Goal: Task Accomplishment & Management: Use online tool/utility

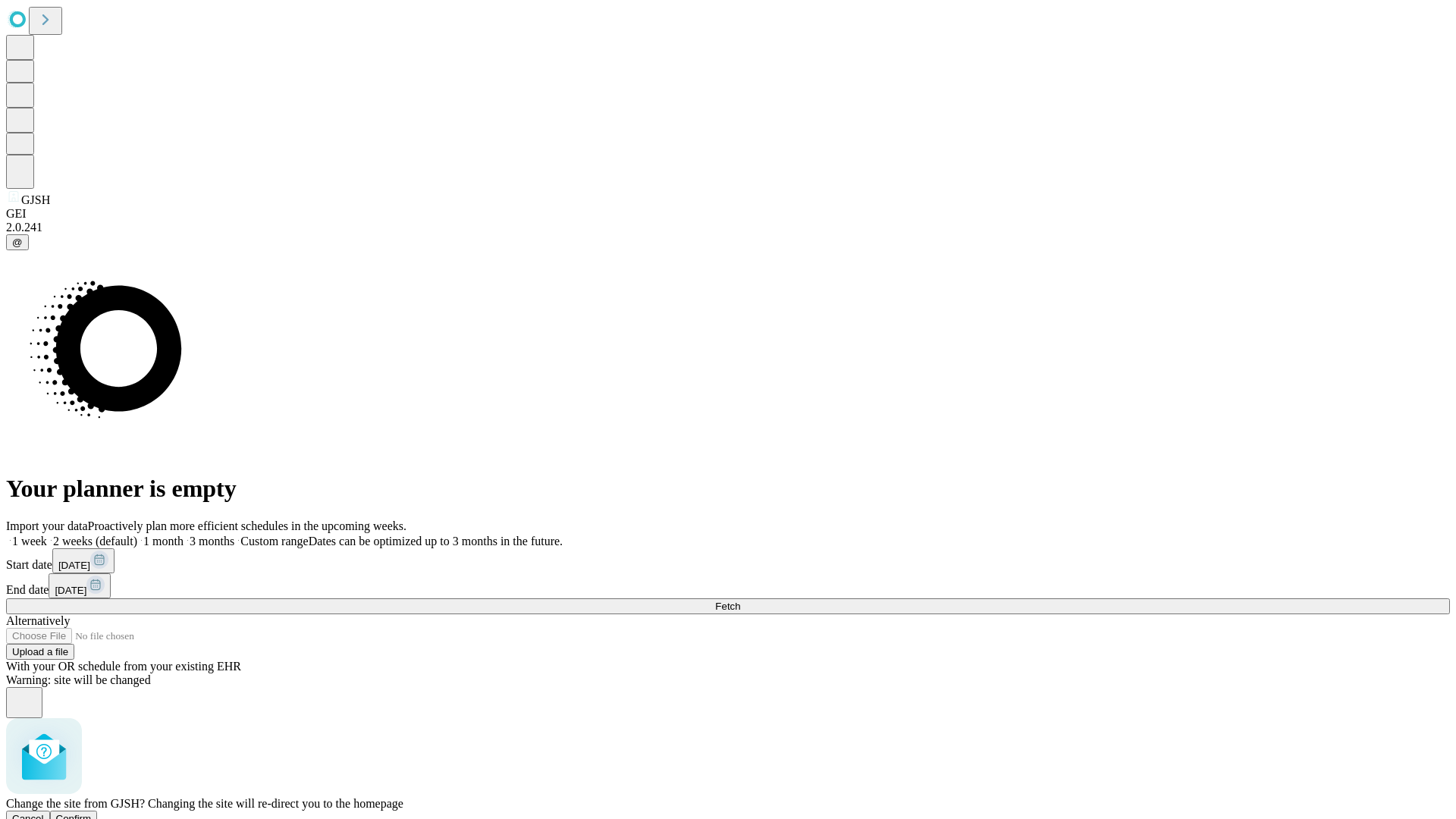
click at [92, 813] on span "Confirm" at bounding box center [74, 818] width 36 height 12
click at [183, 535] on label "1 month" at bounding box center [160, 541] width 46 height 13
click at [740, 601] on span "Fetch" at bounding box center [728, 606] width 25 height 12
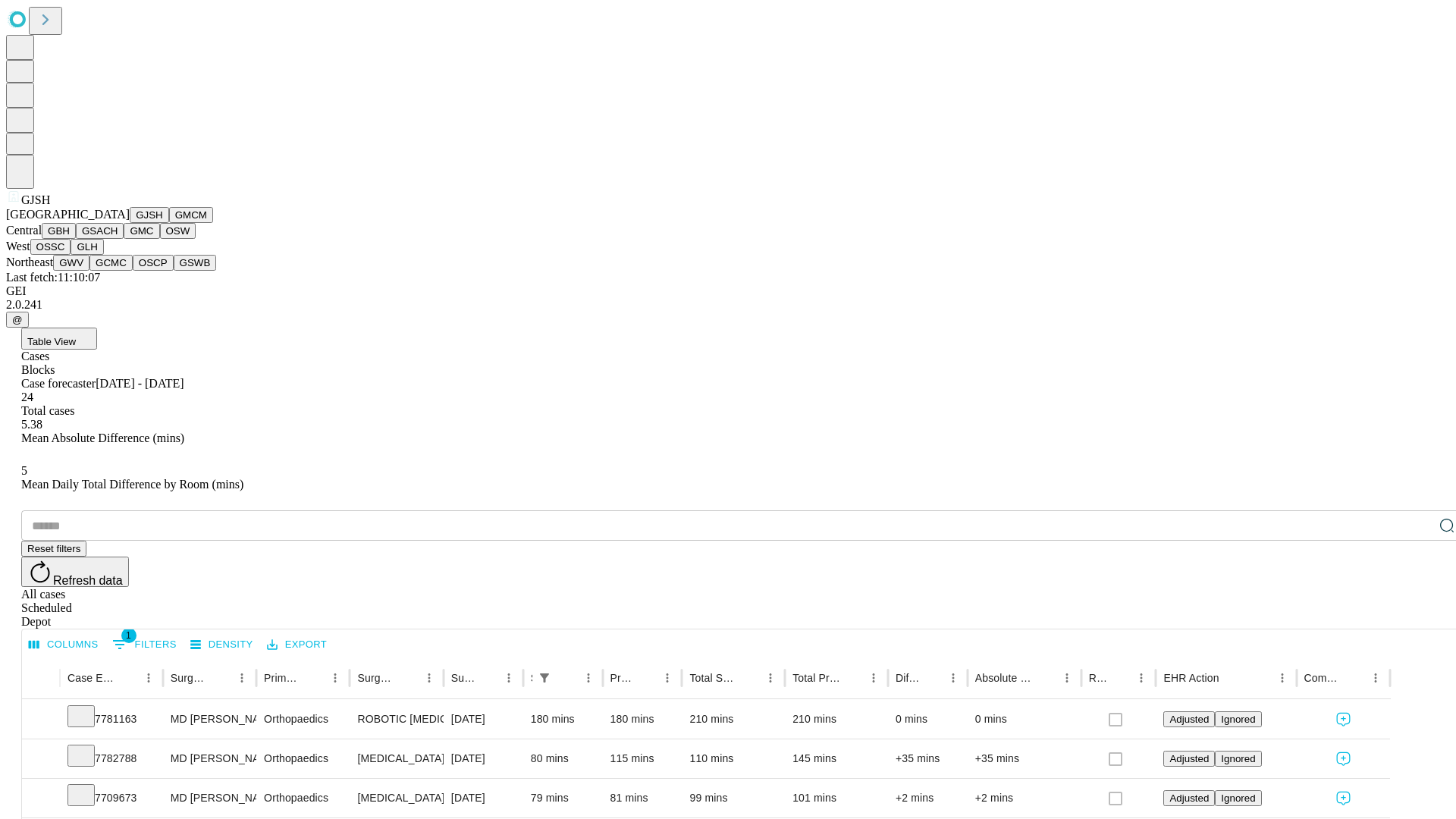
click at [169, 223] on button "GMCM" at bounding box center [191, 215] width 44 height 16
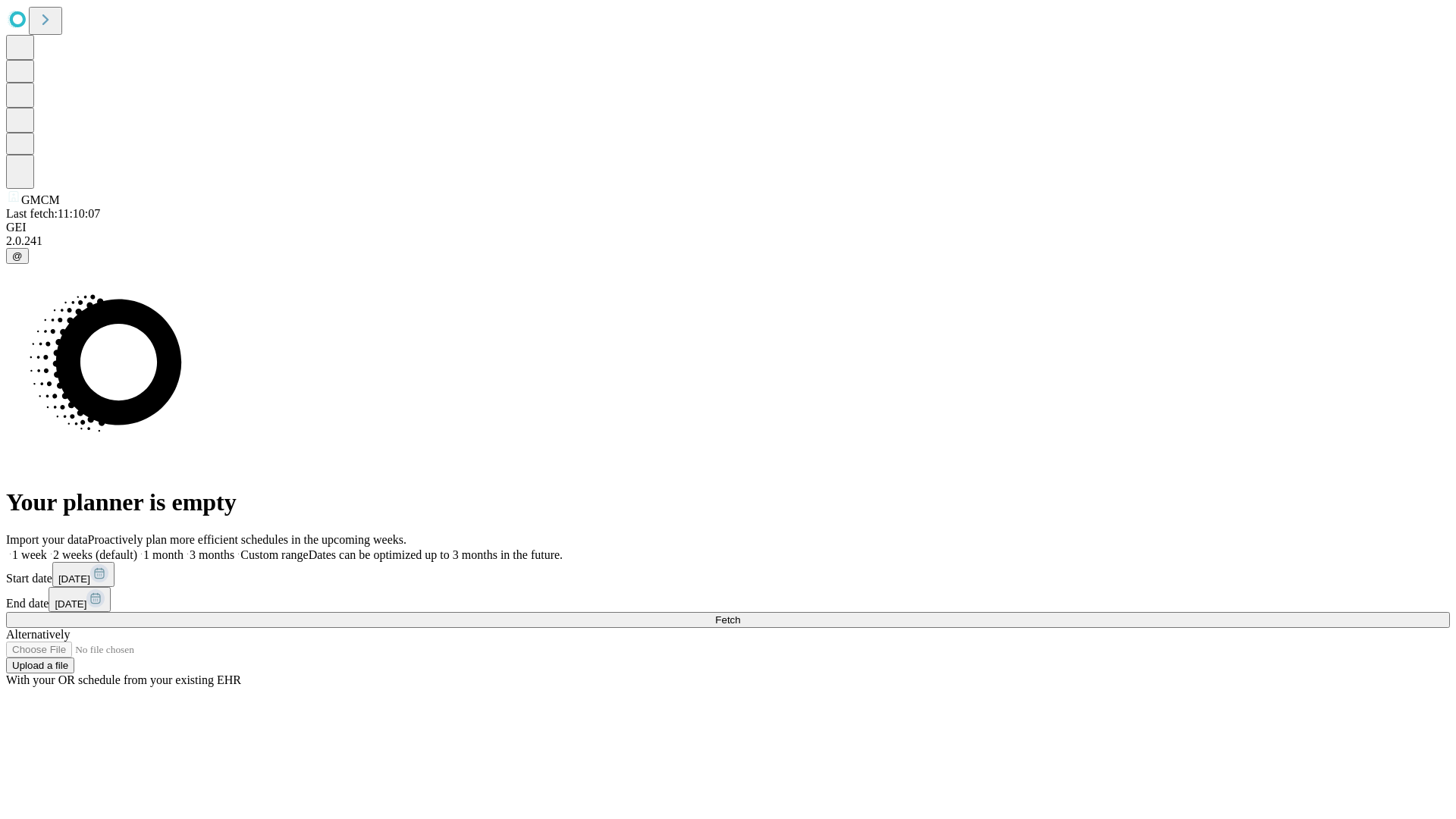
click at [183, 549] on label "1 month" at bounding box center [160, 555] width 46 height 13
click at [740, 614] on span "Fetch" at bounding box center [728, 620] width 25 height 12
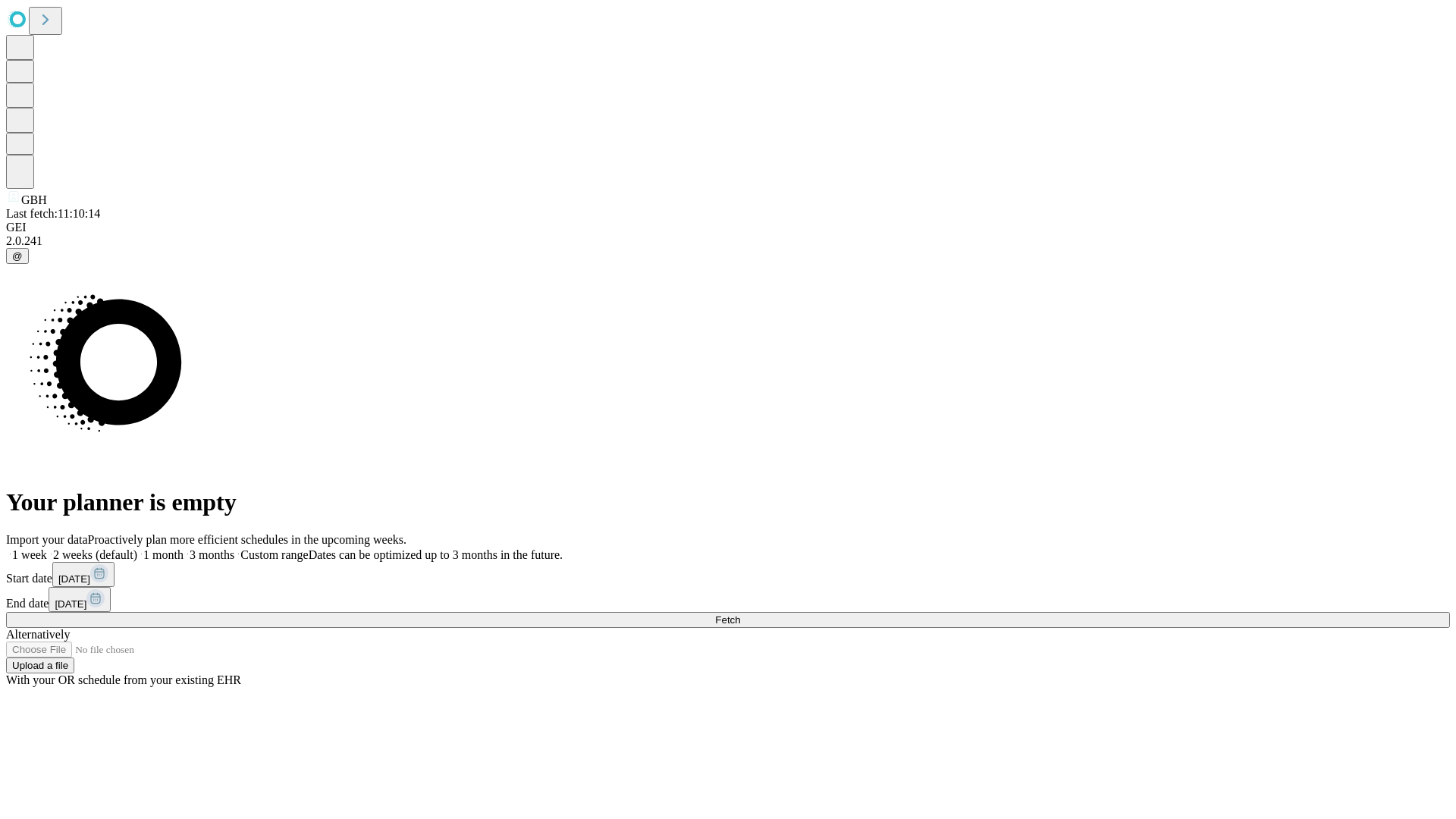
click at [183, 549] on label "1 month" at bounding box center [160, 555] width 46 height 13
click at [740, 614] on span "Fetch" at bounding box center [728, 620] width 25 height 12
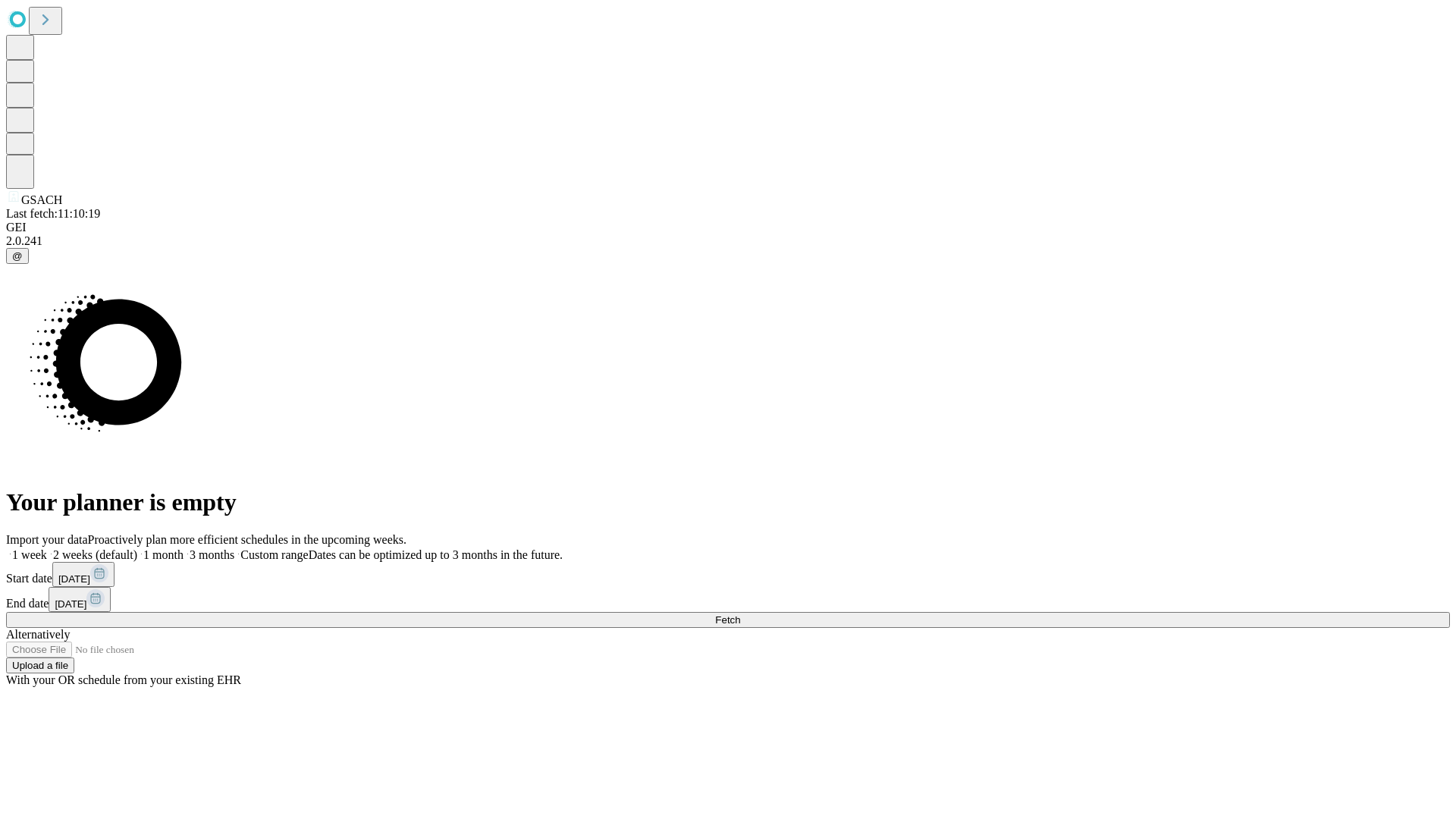
click at [183, 549] on label "1 month" at bounding box center [160, 555] width 46 height 13
click at [740, 614] on span "Fetch" at bounding box center [728, 620] width 25 height 12
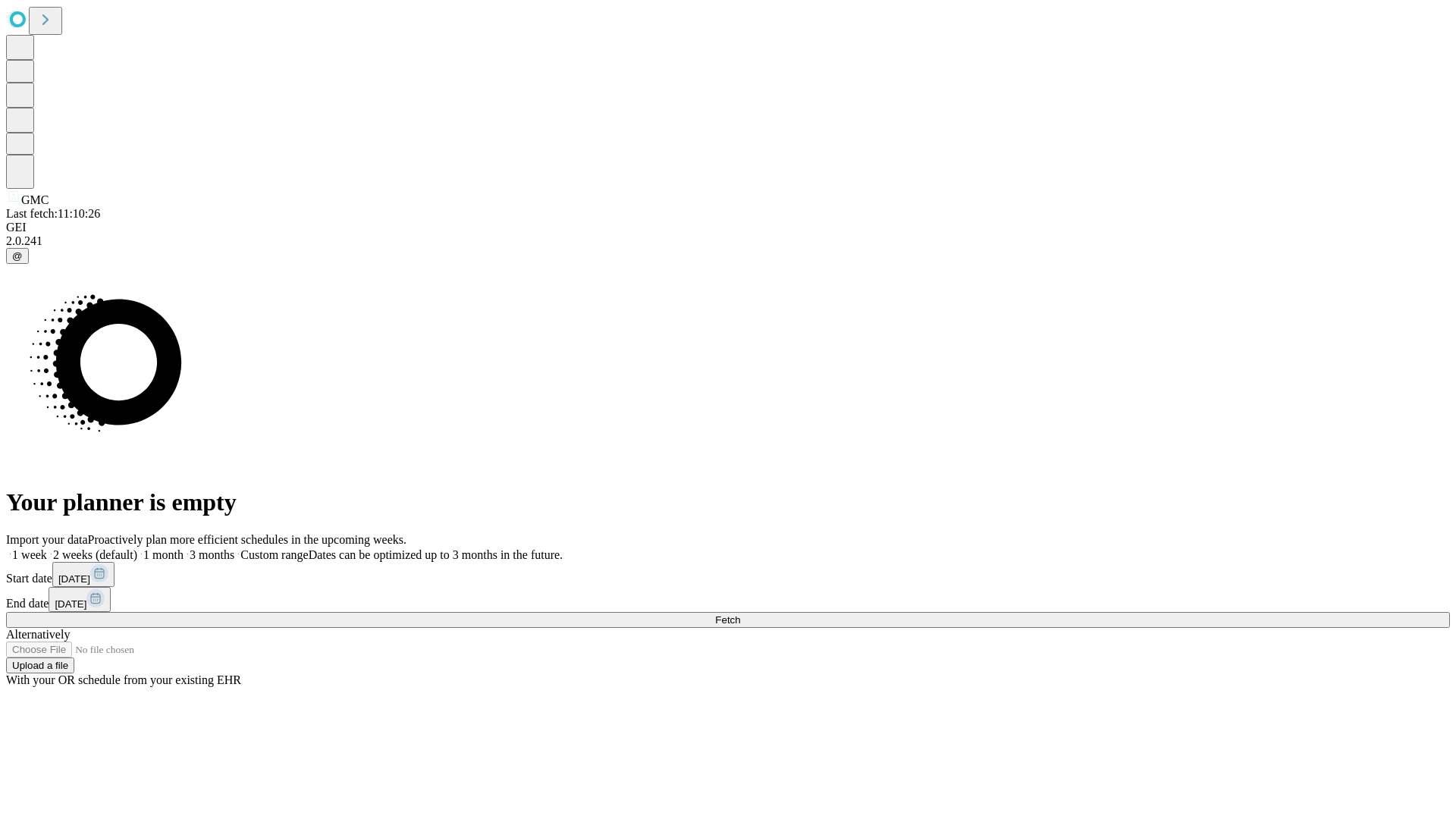
click at [740, 614] on span "Fetch" at bounding box center [728, 620] width 25 height 12
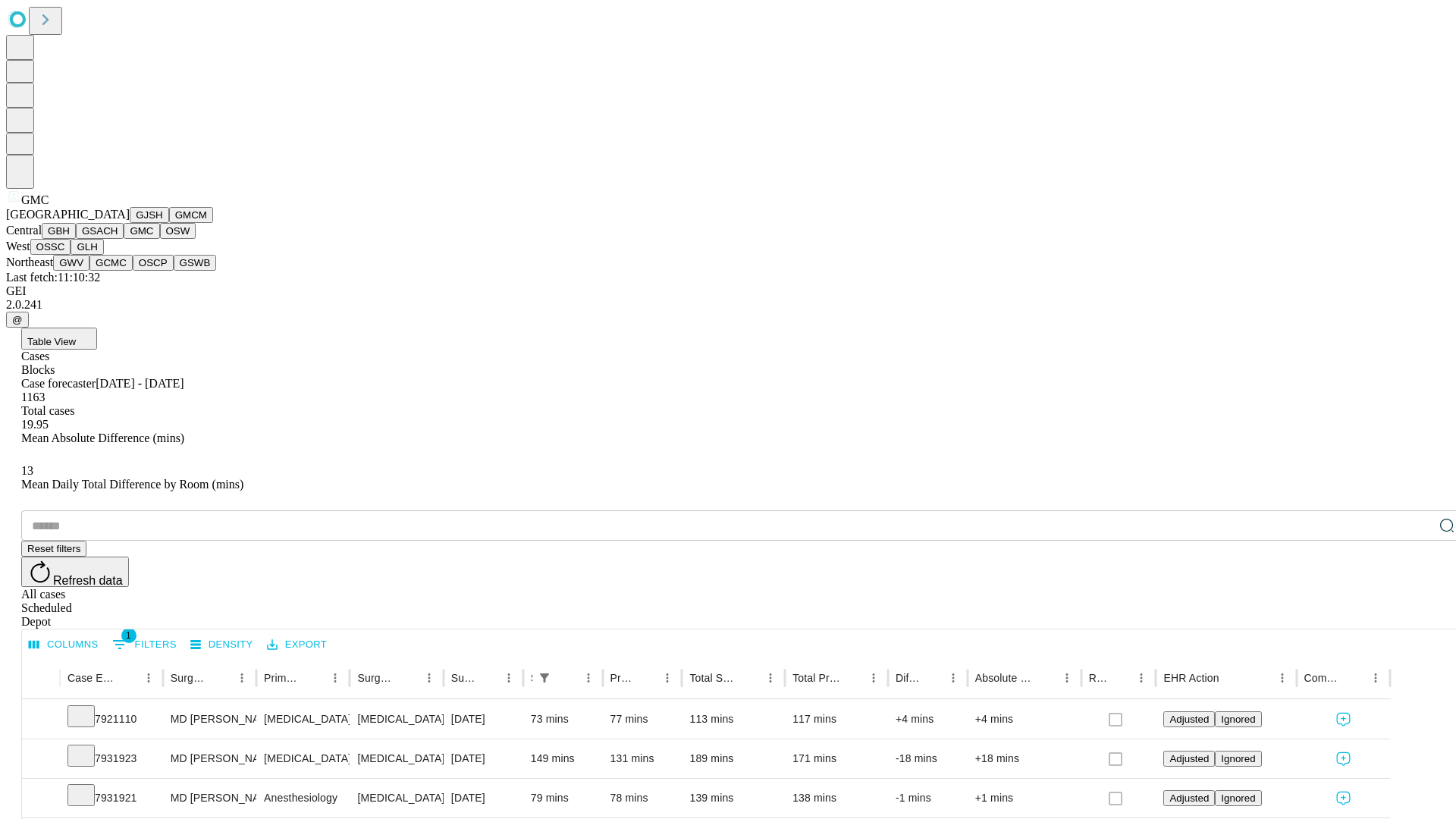
click at [160, 239] on button "OSW" at bounding box center [178, 231] width 37 height 16
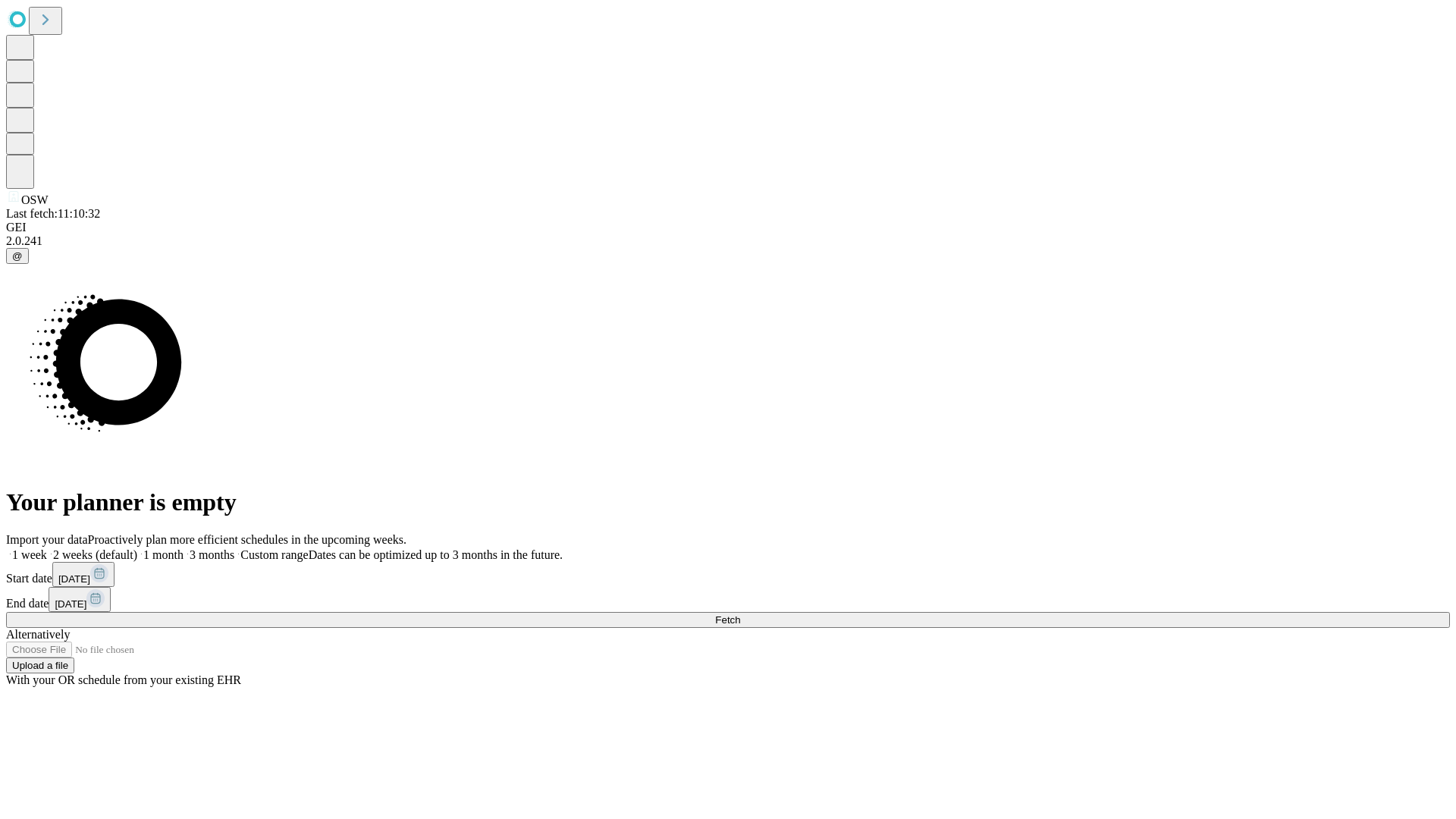
click at [183, 549] on label "1 month" at bounding box center [160, 555] width 46 height 13
click at [740, 614] on span "Fetch" at bounding box center [728, 620] width 25 height 12
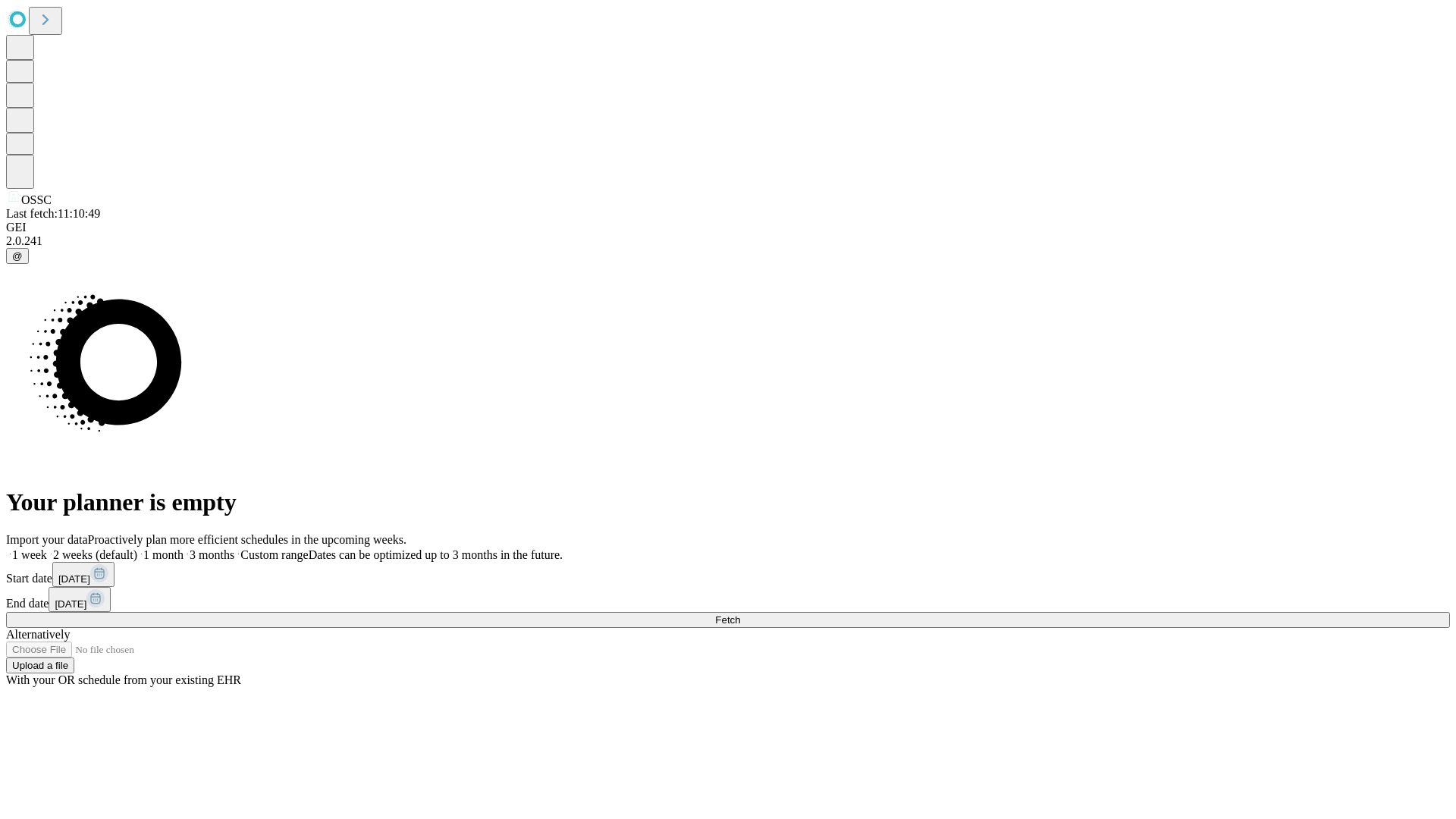
click at [183, 549] on label "1 month" at bounding box center [160, 555] width 46 height 13
click at [740, 614] on span "Fetch" at bounding box center [728, 620] width 25 height 12
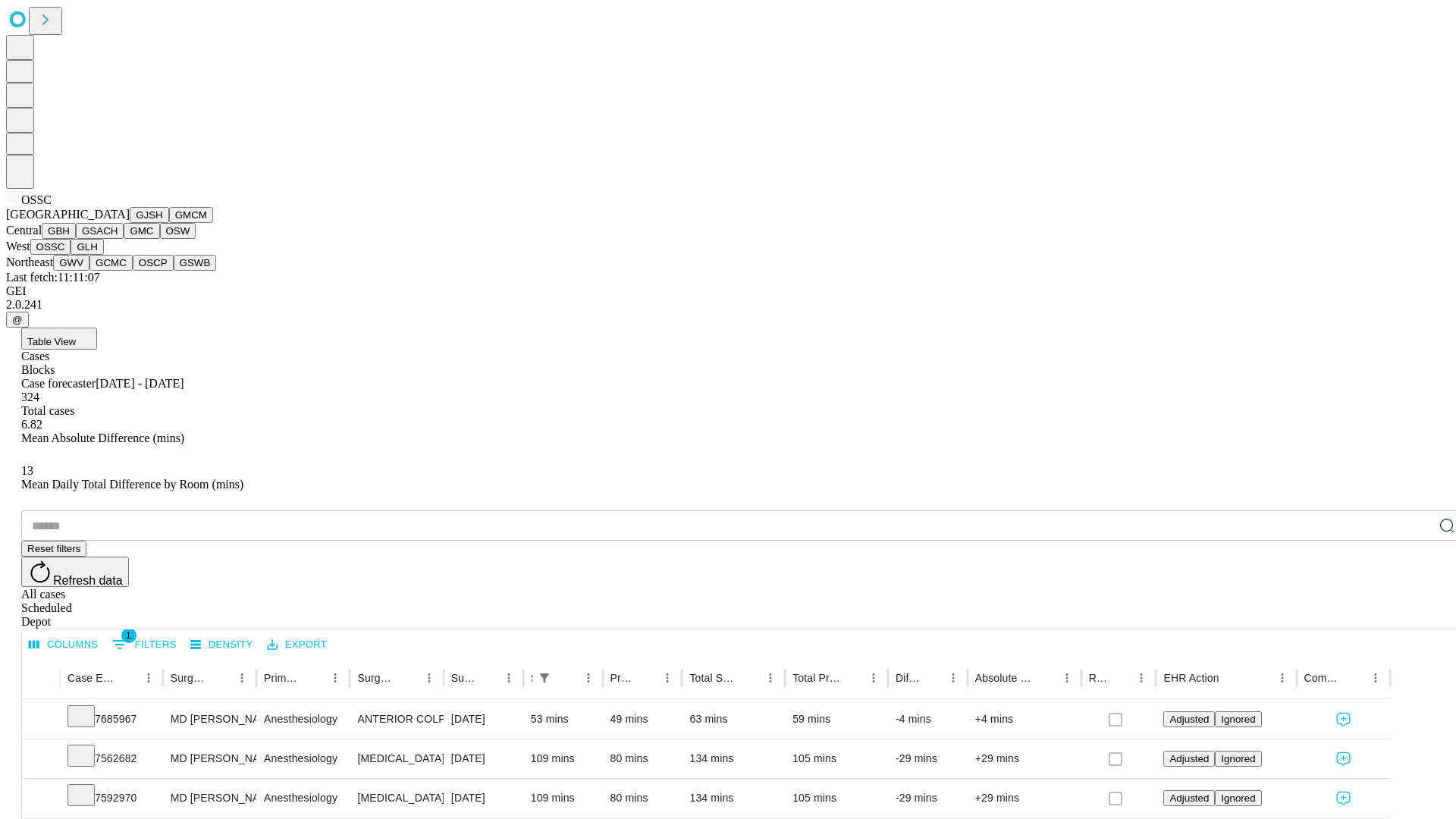
click at [103, 255] on button "GLH" at bounding box center [87, 247] width 33 height 16
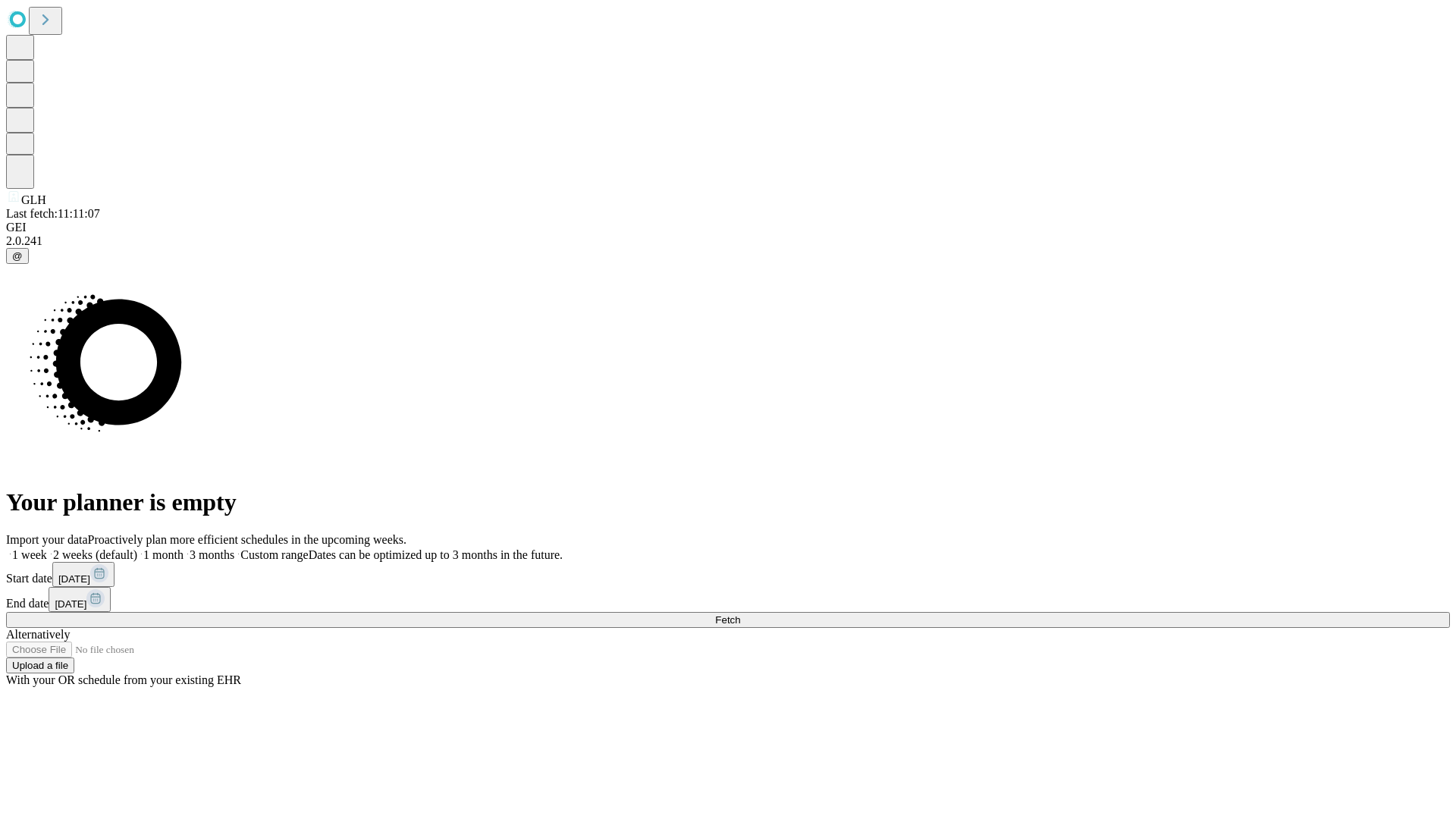
click at [183, 549] on label "1 month" at bounding box center [160, 555] width 46 height 13
click at [740, 614] on span "Fetch" at bounding box center [728, 620] width 25 height 12
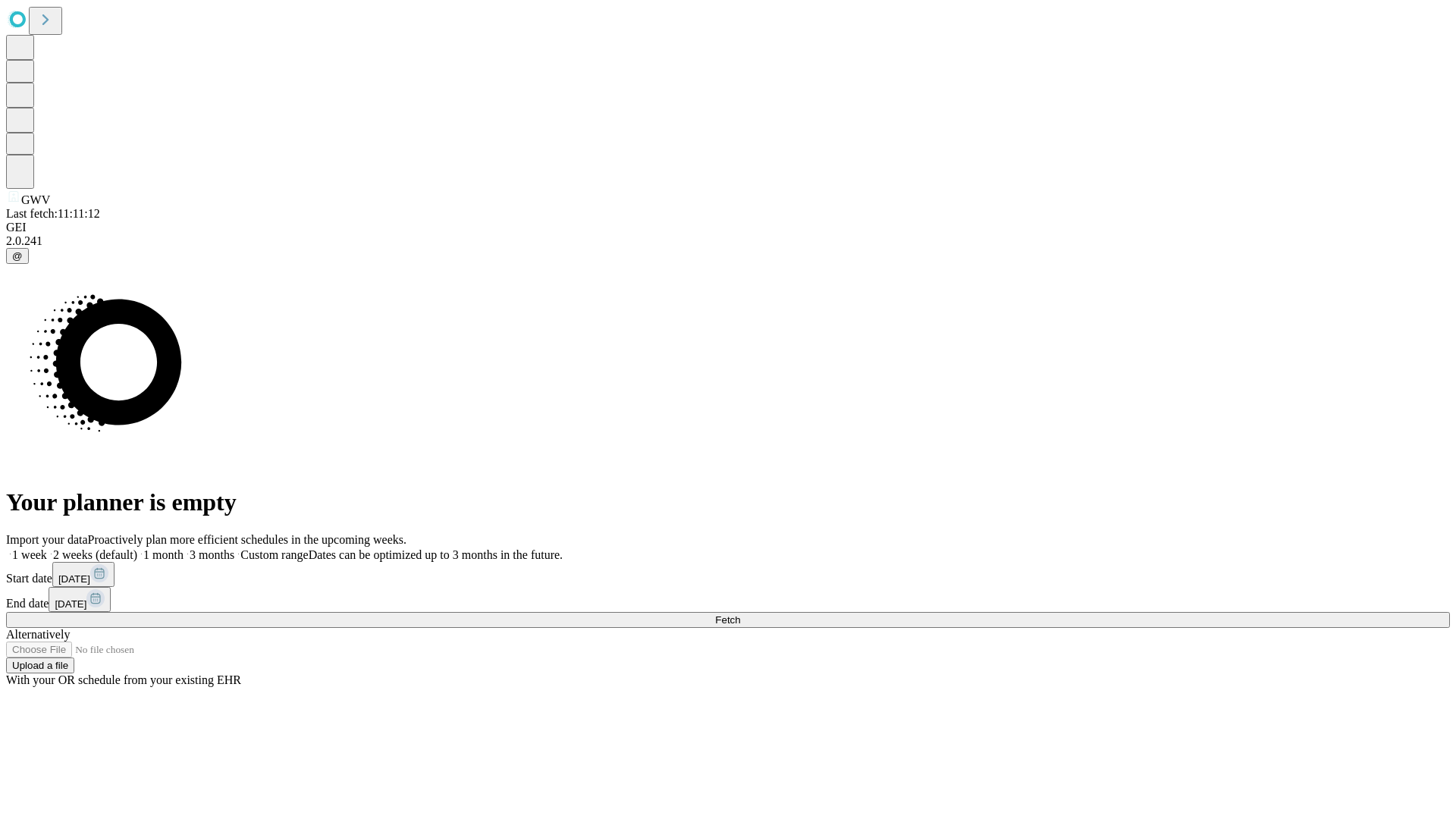
click at [183, 549] on label "1 month" at bounding box center [160, 555] width 46 height 13
click at [740, 614] on span "Fetch" at bounding box center [728, 620] width 25 height 12
click at [183, 549] on label "1 month" at bounding box center [160, 555] width 46 height 13
click at [740, 614] on span "Fetch" at bounding box center [728, 620] width 25 height 12
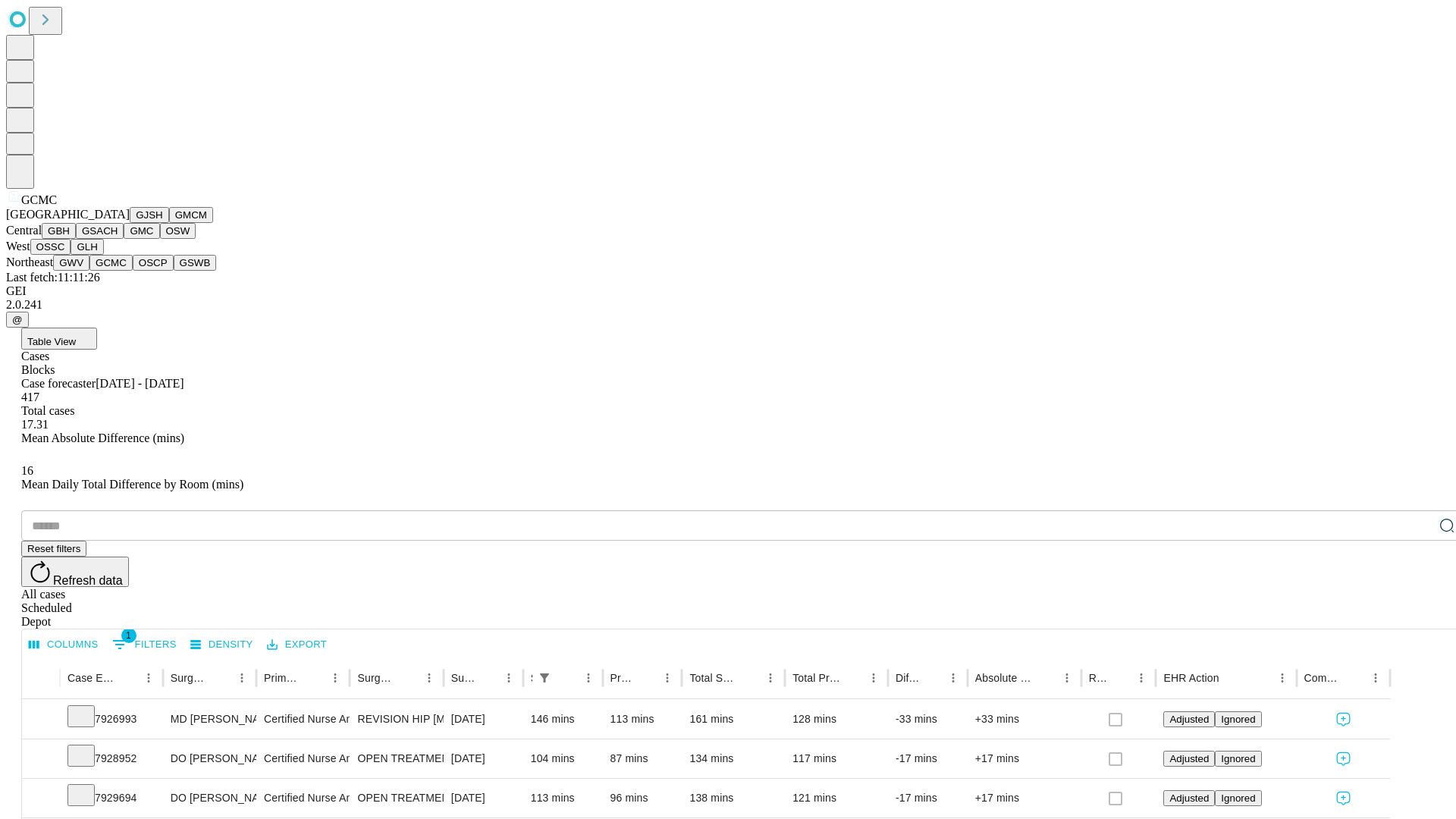
click at [133, 270] on button "OSCP" at bounding box center [153, 263] width 41 height 16
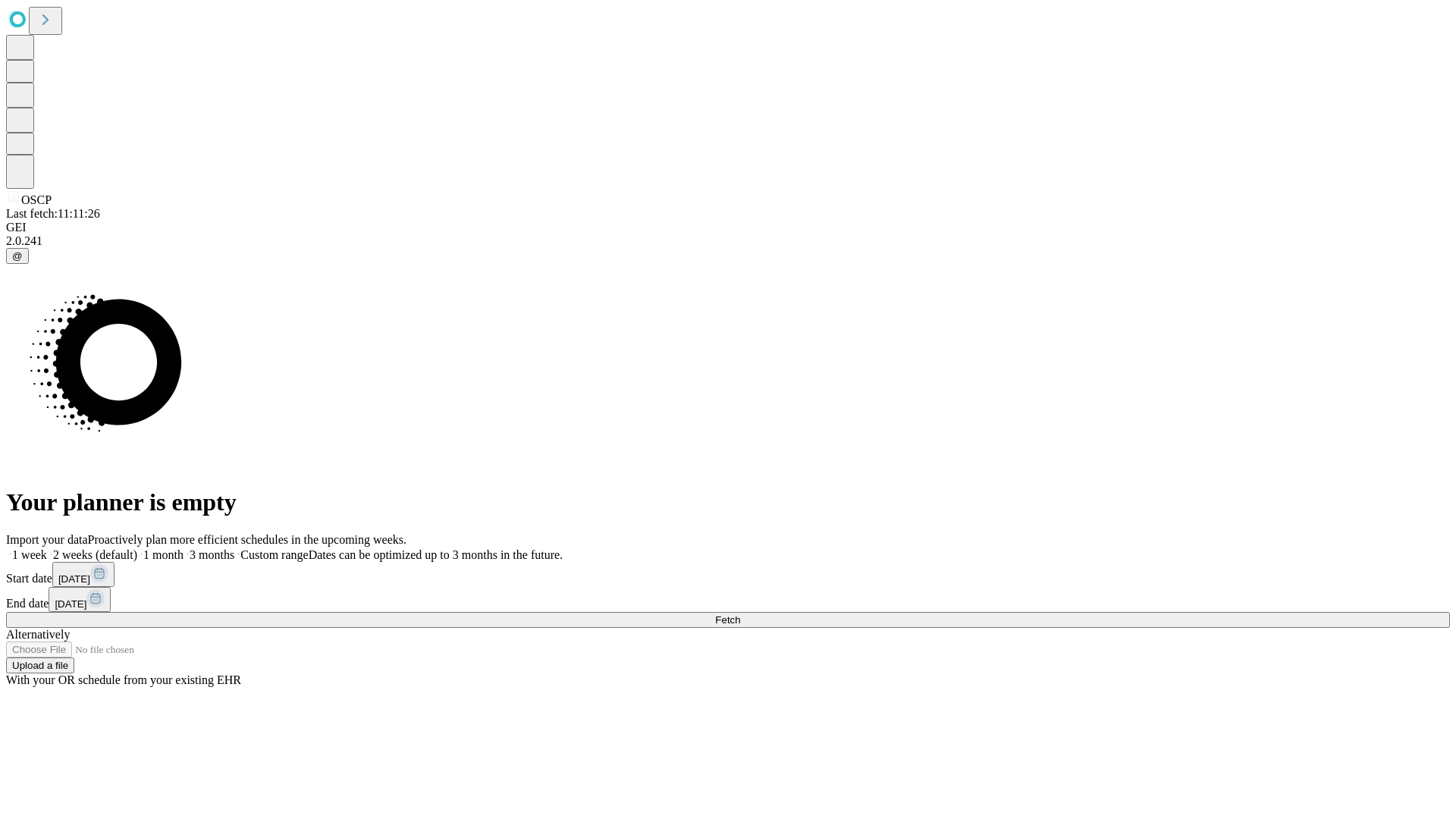
click at [183, 549] on label "1 month" at bounding box center [160, 555] width 46 height 13
click at [740, 614] on span "Fetch" at bounding box center [728, 620] width 25 height 12
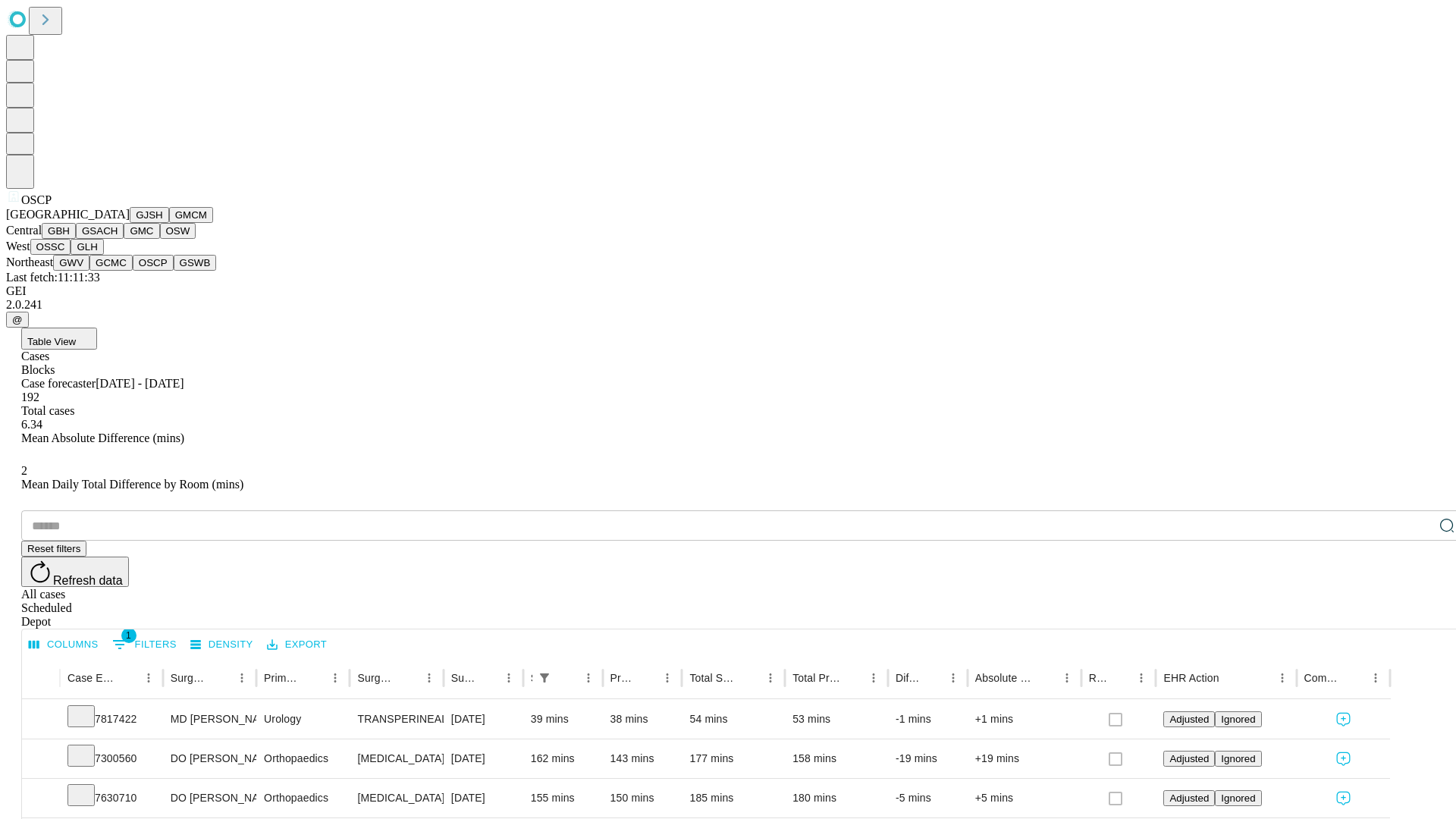
click at [174, 270] on button "GSWB" at bounding box center [195, 263] width 43 height 16
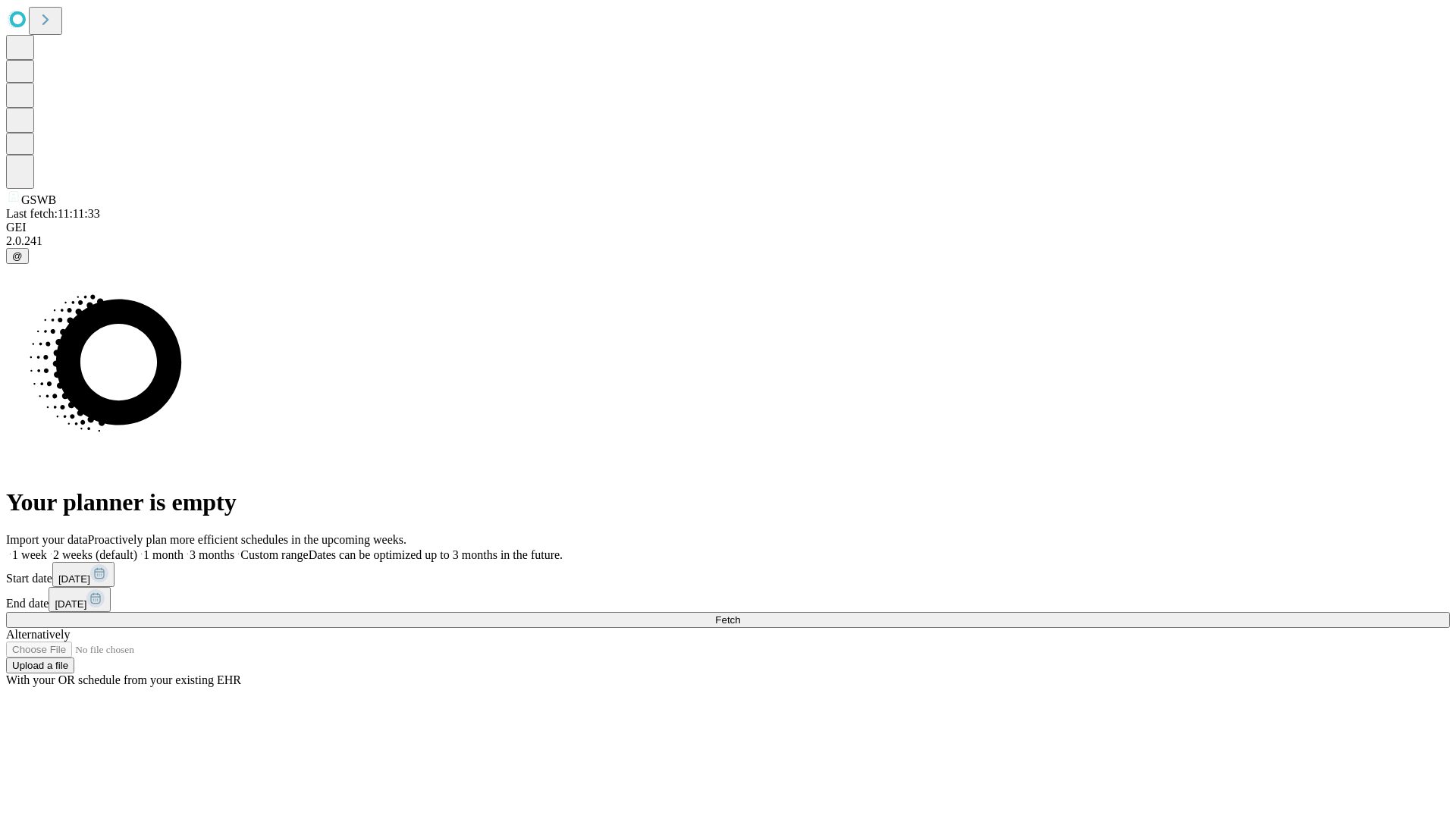
click at [740, 614] on span "Fetch" at bounding box center [728, 620] width 25 height 12
